Goal: Find specific page/section: Find specific page/section

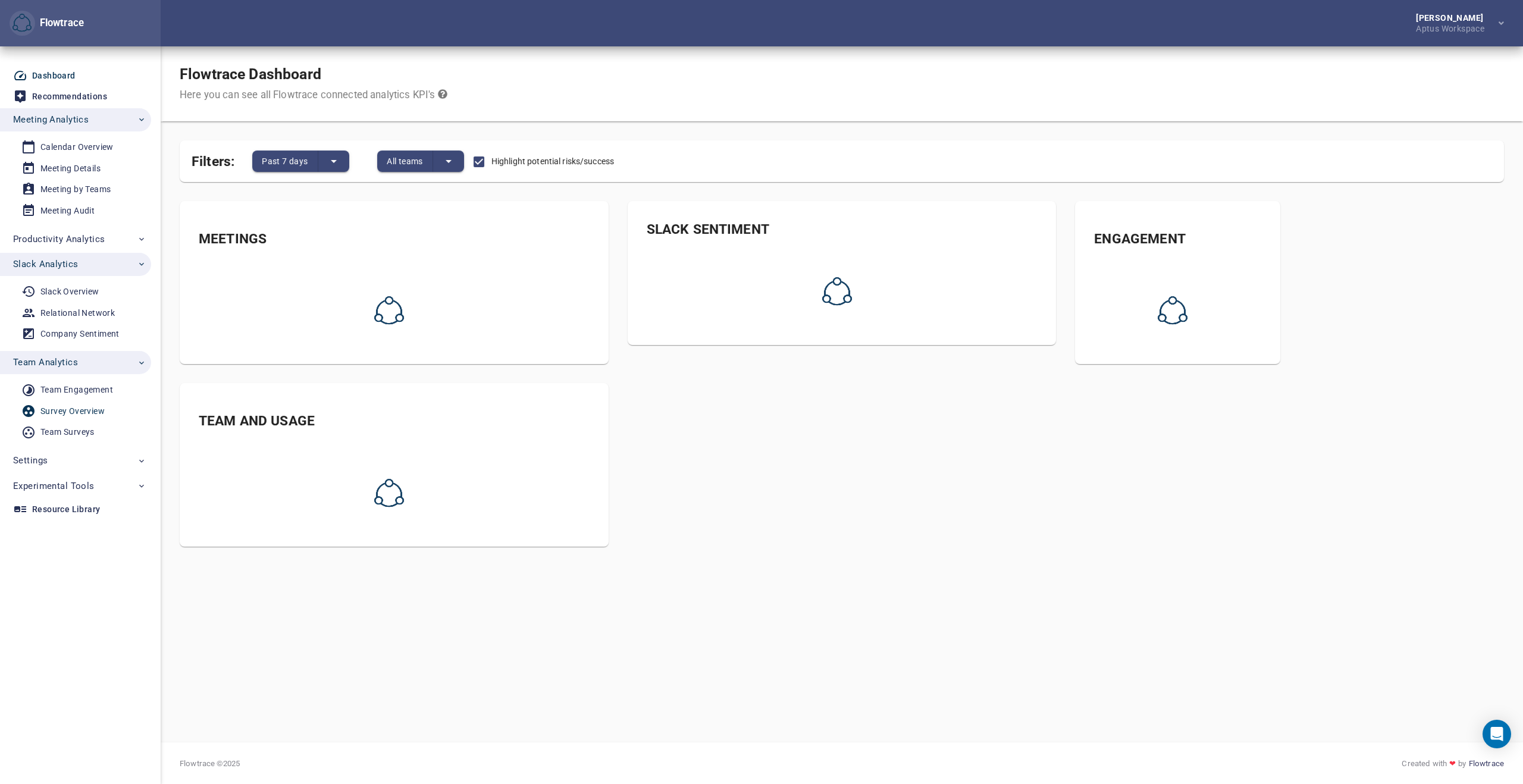
click at [75, 410] on div "Survey Overview" at bounding box center [73, 411] width 64 height 15
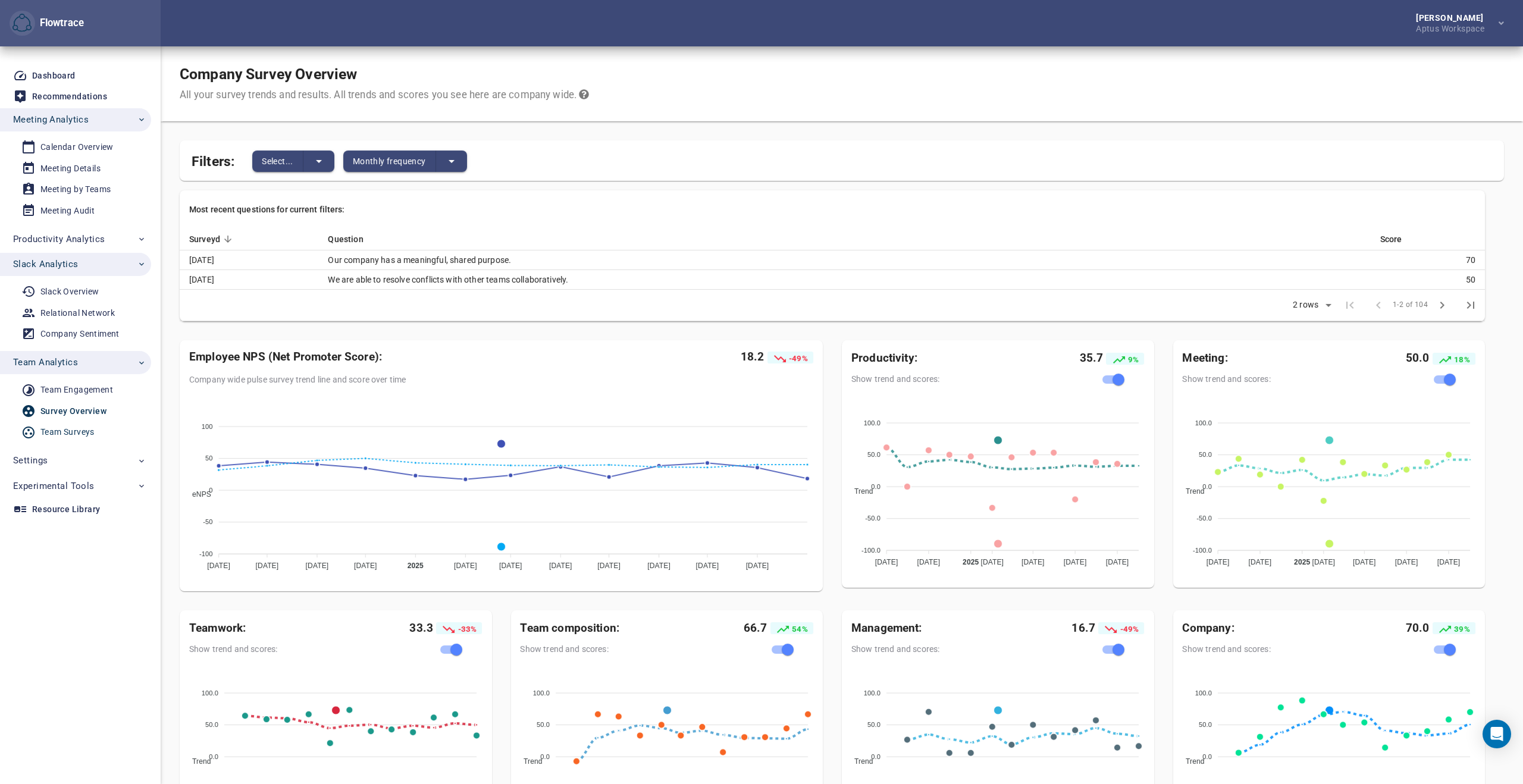
click at [54, 428] on div "Team Surveys" at bounding box center [68, 432] width 54 height 15
